Goal: Transaction & Acquisition: Purchase product/service

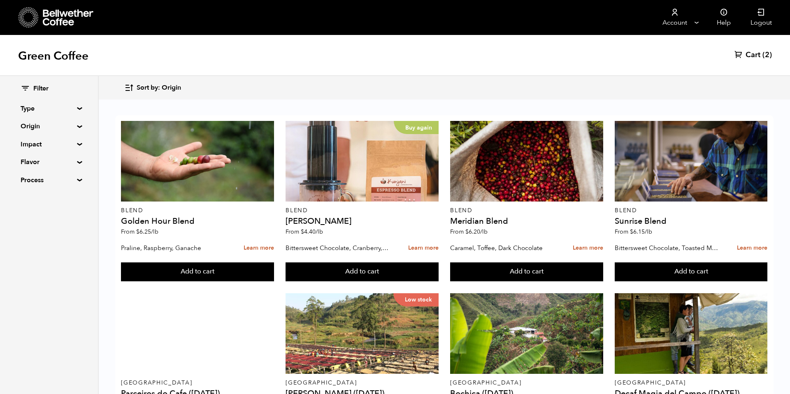
click at [170, 91] on span "Sort by: Origin" at bounding box center [159, 88] width 44 height 9
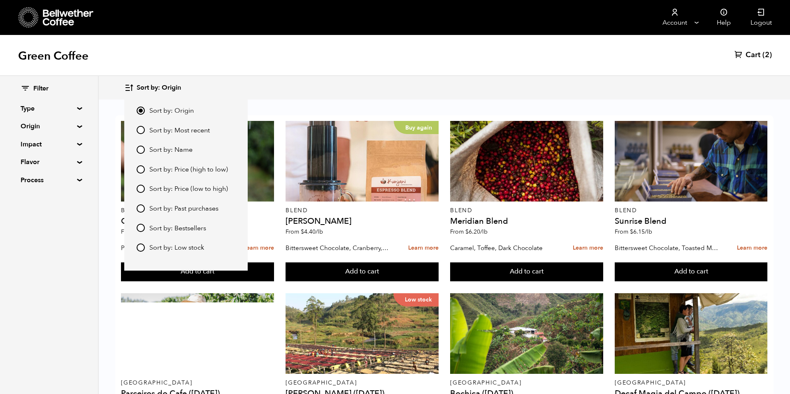
click at [174, 130] on span "Sort by: Most recent" at bounding box center [179, 130] width 60 height 9
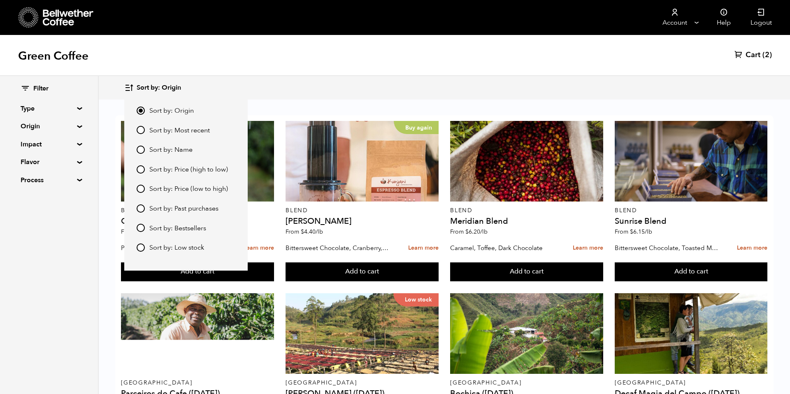
click at [145, 130] on input "Sort by: Most recent" at bounding box center [141, 130] width 8 height 8
radio input "true"
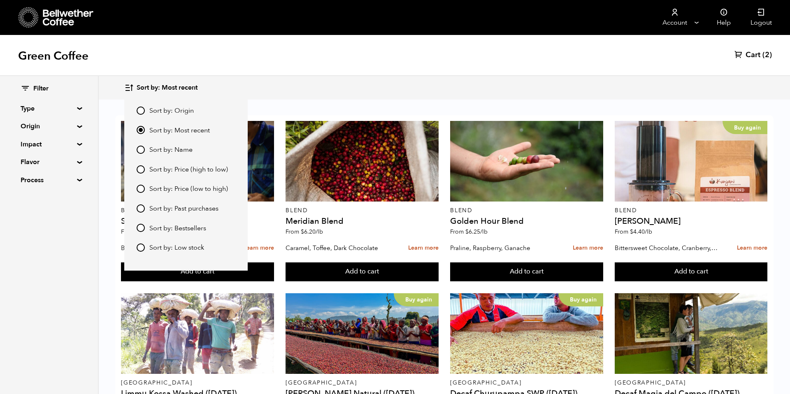
click at [358, 80] on div "Sort by: Most recent Sort by: Origin Sort by: Most recent Sort by: Name Sort by…" at bounding box center [444, 87] width 640 height 19
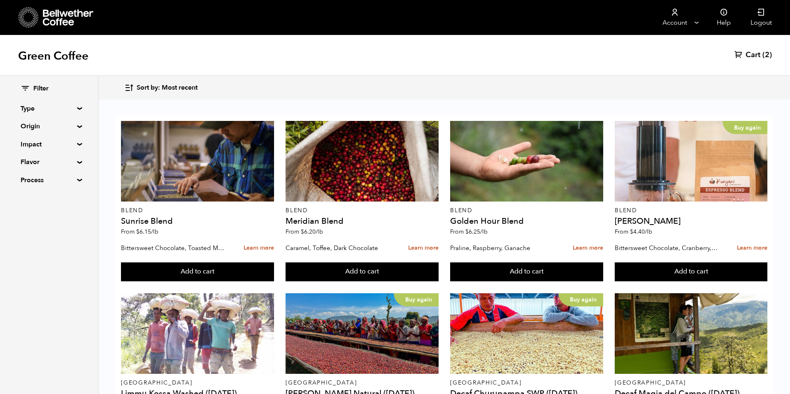
scroll to position [375, 0]
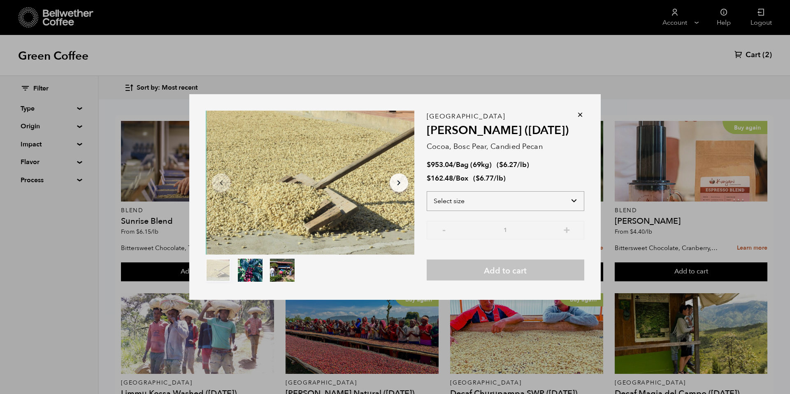
click at [556, 195] on select "Select size Bag (69kg) (152 lbs) Box (24 lbs)" at bounding box center [506, 201] width 158 height 20
select select "bag-2"
click at [427, 191] on select "Select size Bag (69kg) (152 lbs) Box (24 lbs)" at bounding box center [506, 201] width 158 height 20
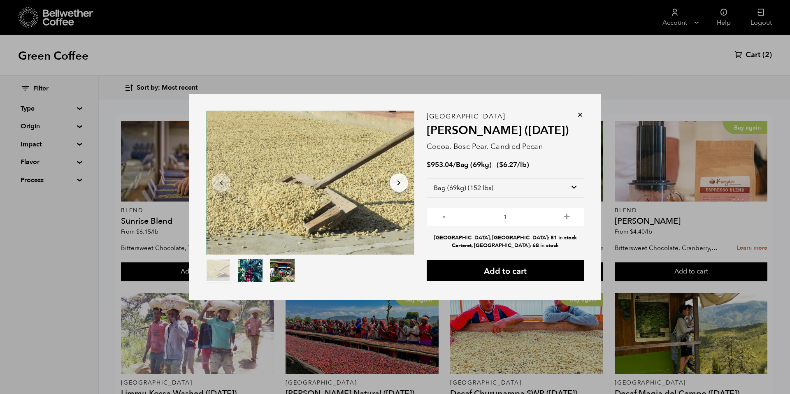
click at [578, 113] on icon at bounding box center [580, 115] width 8 height 8
